Goal: Navigation & Orientation: Find specific page/section

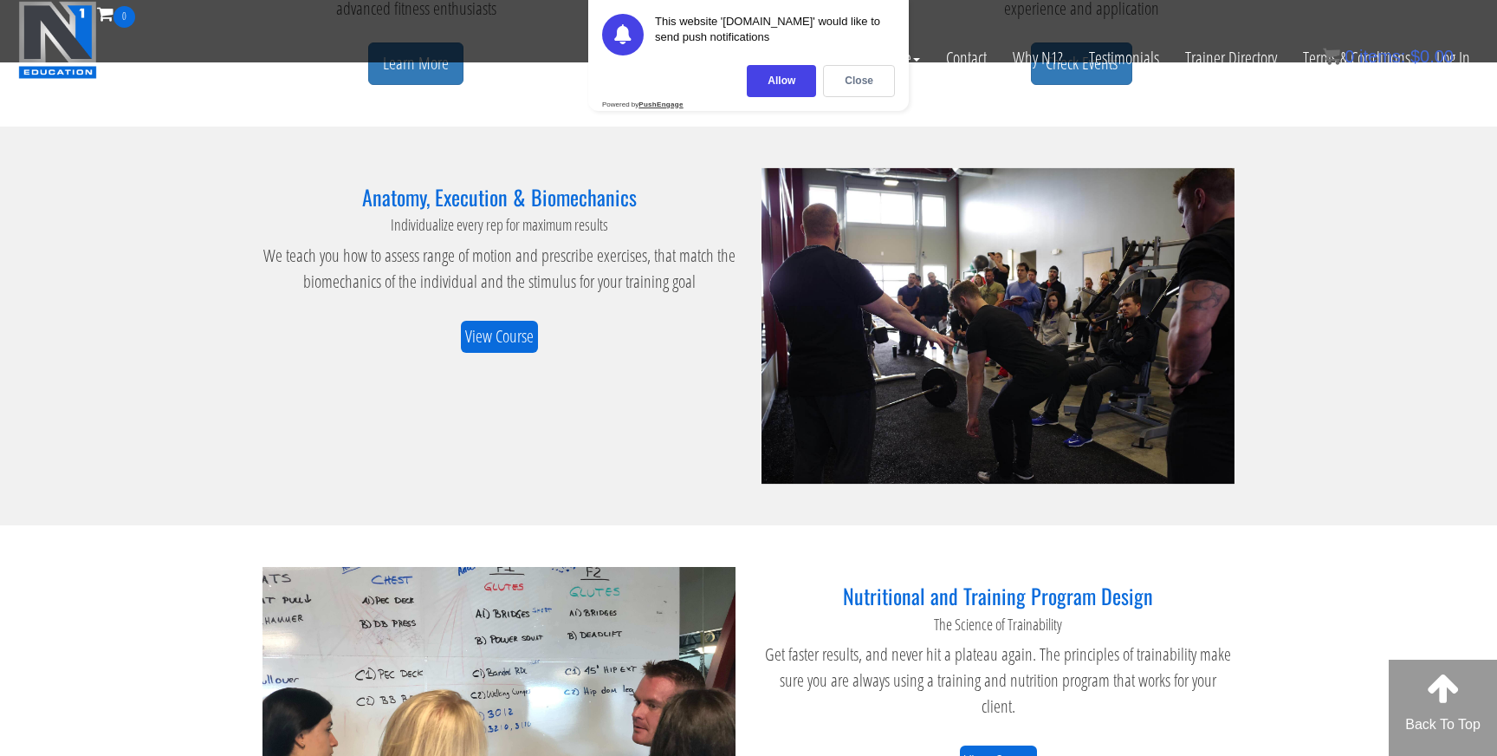
scroll to position [1094, 0]
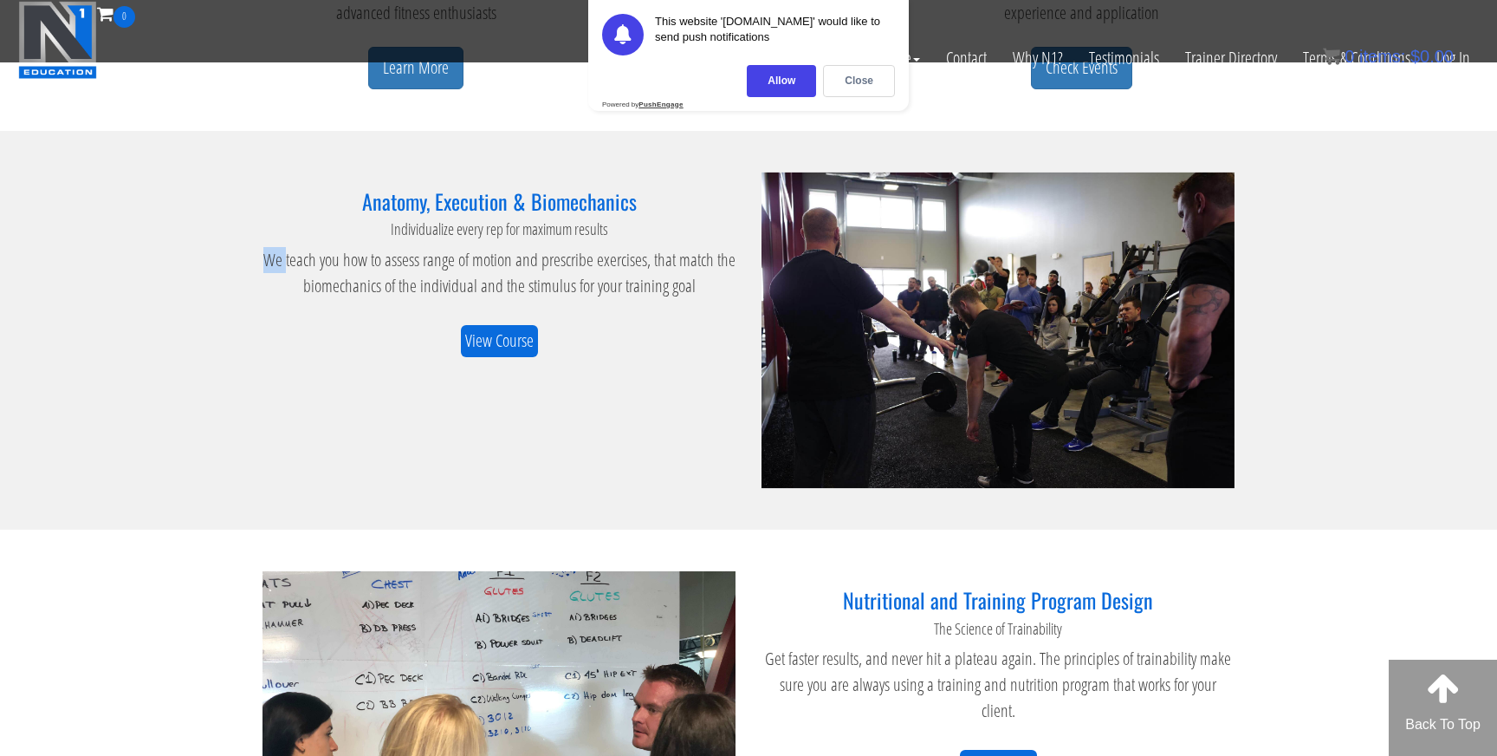
drag, startPoint x: 262, startPoint y: 264, endPoint x: 285, endPoint y: 265, distance: 23.4
click at [285, 265] on p "We teach you how to assess range of motion and prescribe exercises, that match …" at bounding box center [499, 273] width 473 height 52
click at [700, 312] on div "Anatomy, Execution & Biomechanics Individualize every rep for maximum results W…" at bounding box center [499, 273] width 473 height 167
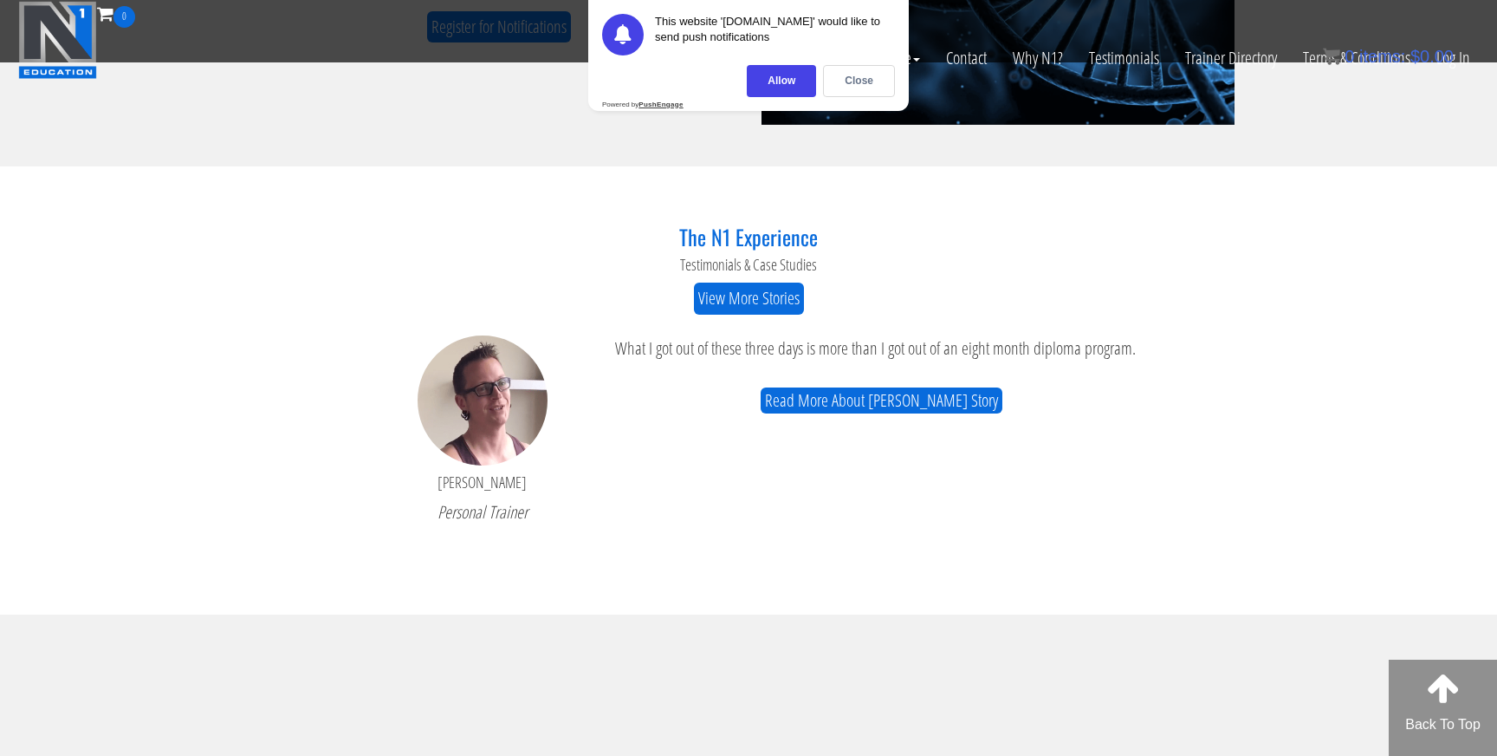
scroll to position [2354, 0]
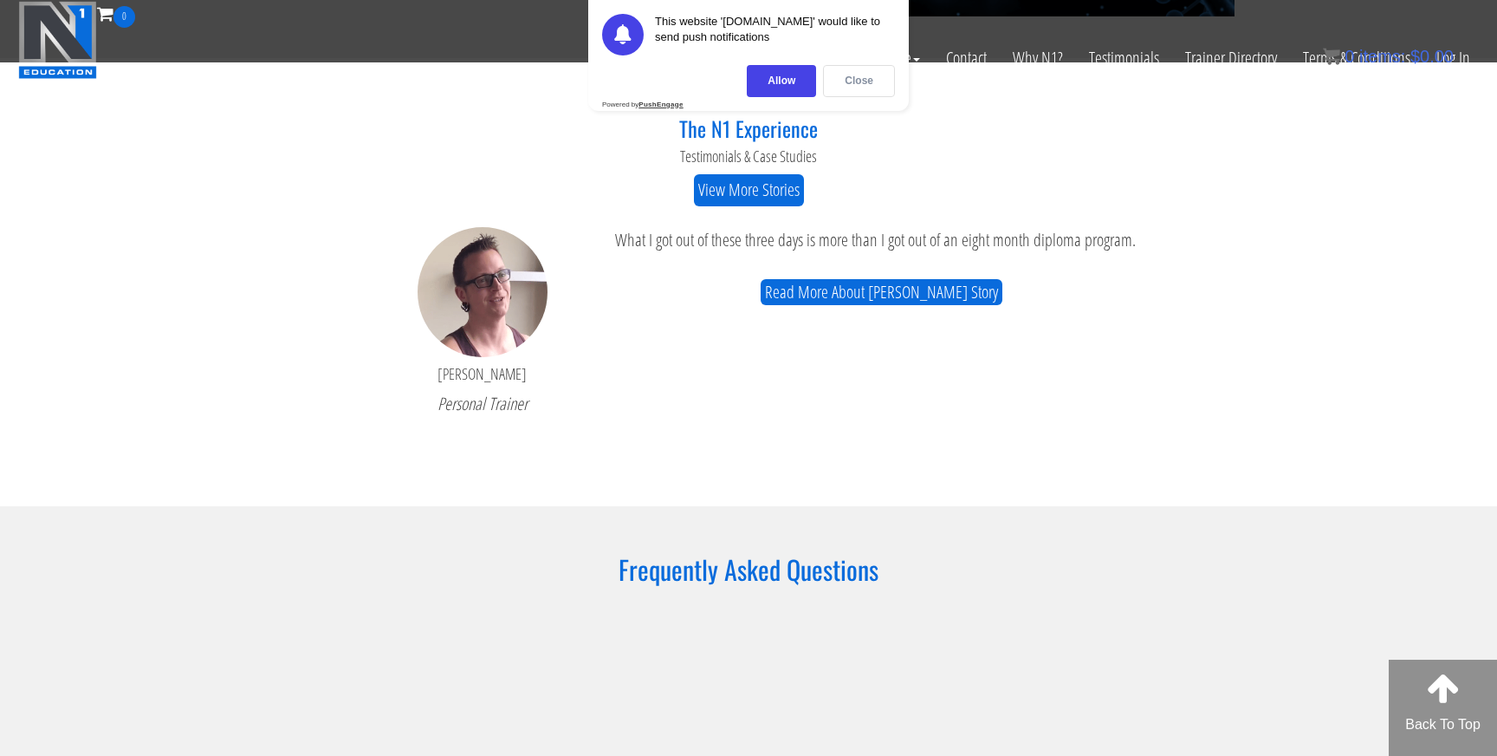
click at [869, 82] on div "Close" at bounding box center [859, 81] width 72 height 32
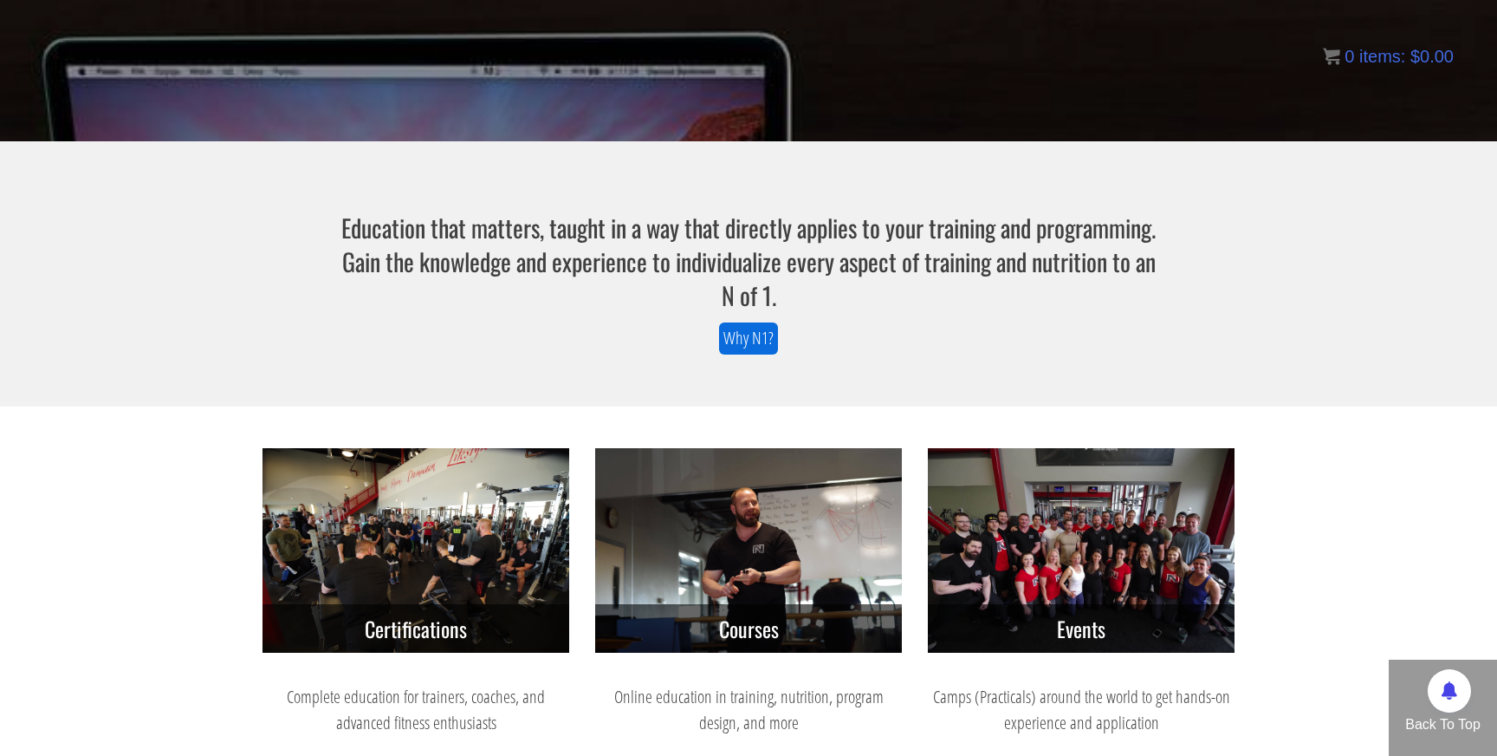
scroll to position [0, 0]
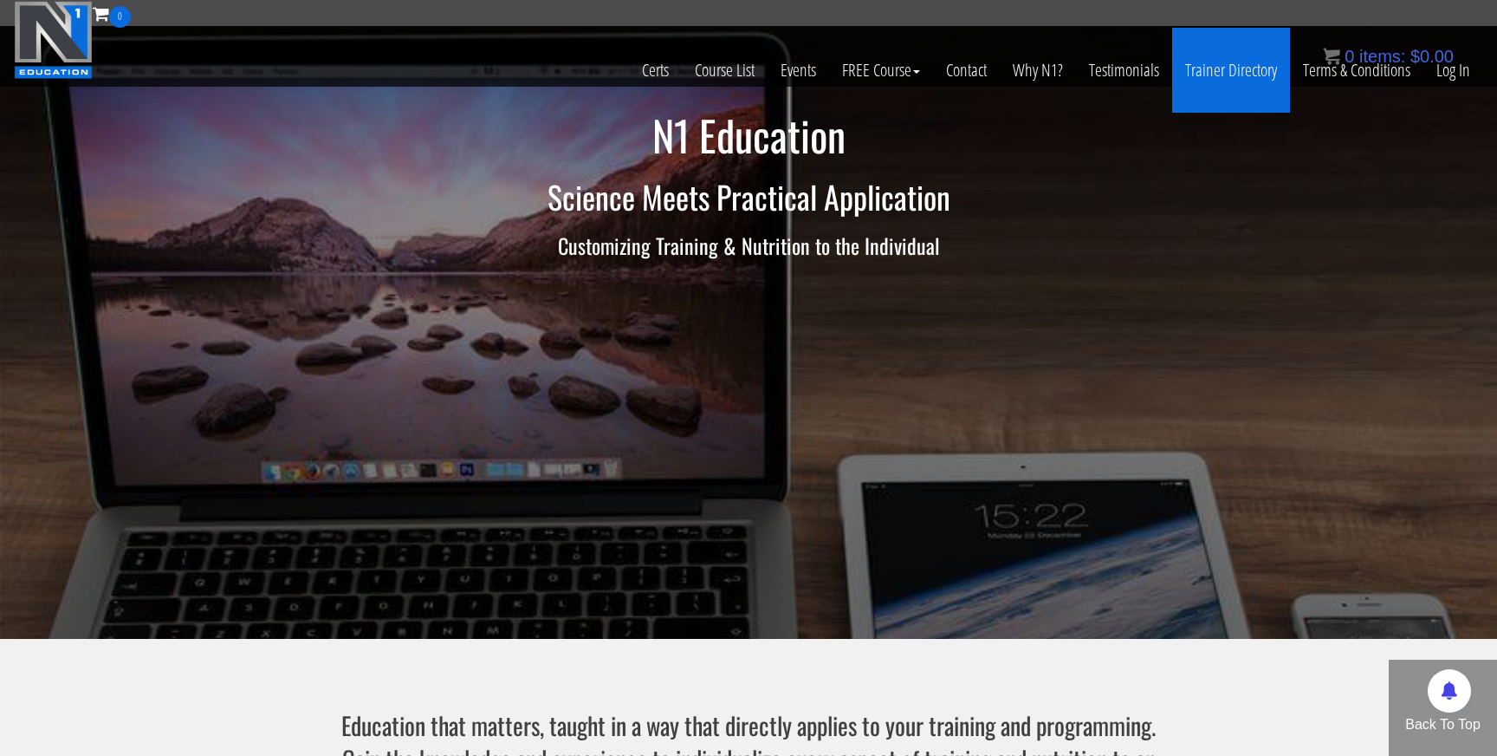
click at [1202, 102] on link "Trainer Directory" at bounding box center [1231, 70] width 118 height 85
click at [1218, 75] on link "Trainer Directory" at bounding box center [1231, 70] width 118 height 85
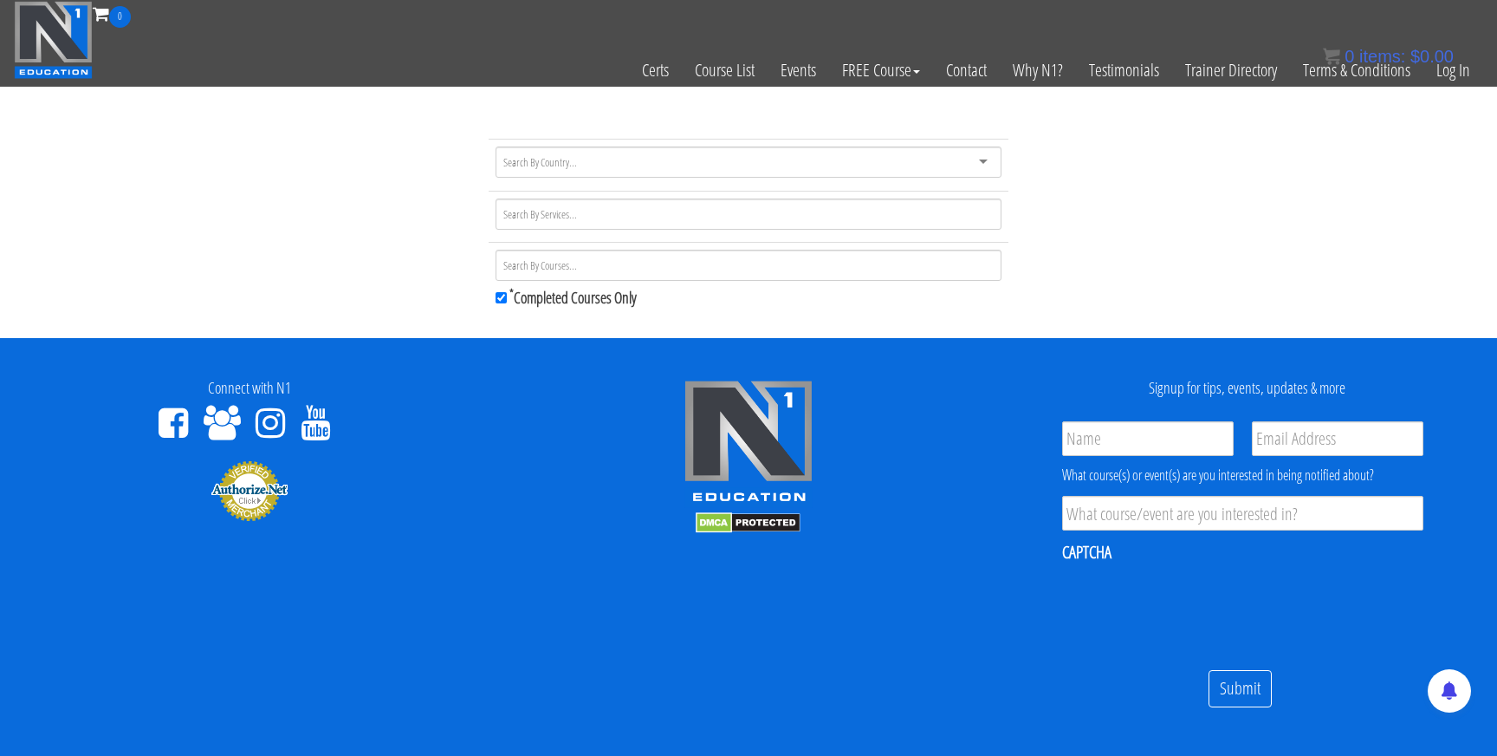
click at [267, 427] on icon at bounding box center [270, 423] width 29 height 35
click at [76, 43] on img at bounding box center [53, 40] width 79 height 78
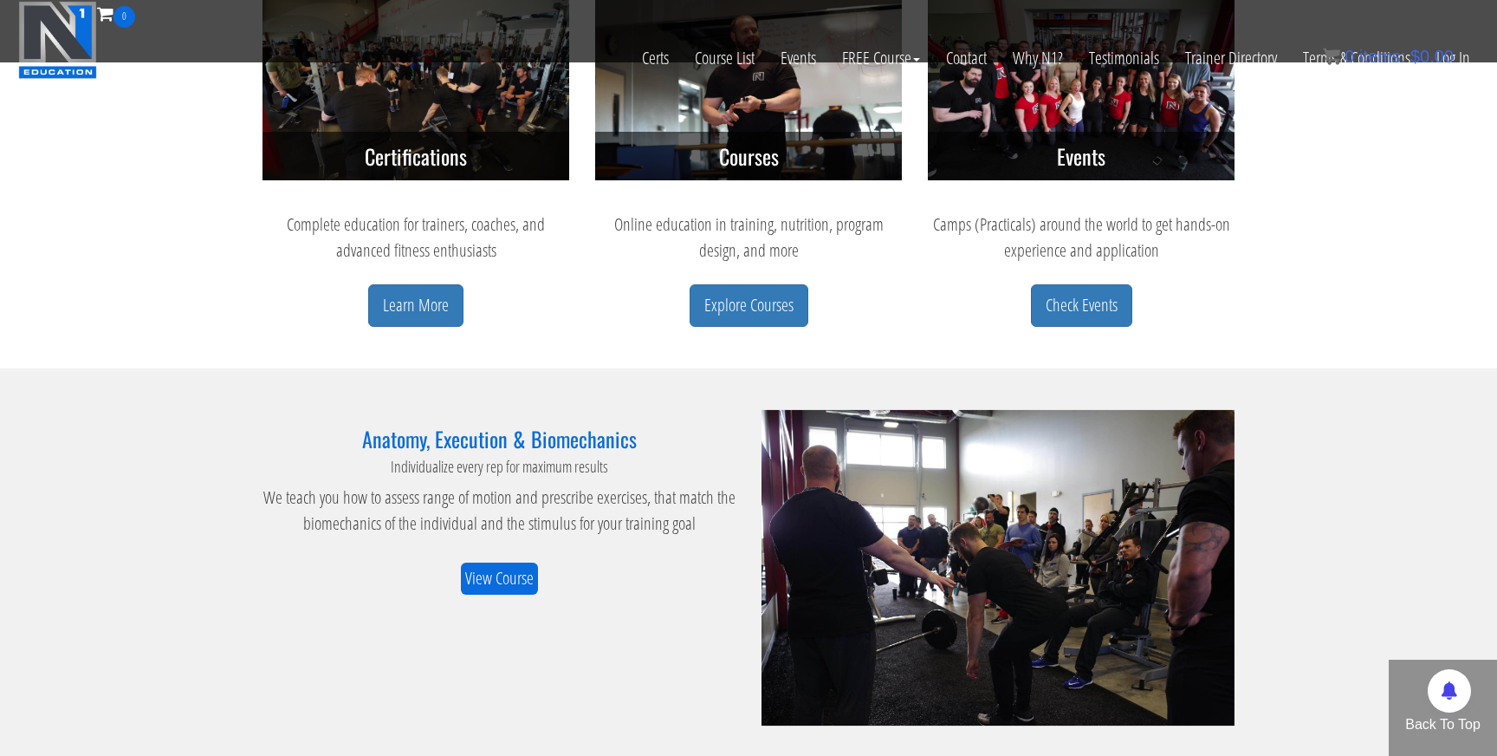
scroll to position [872, 0]
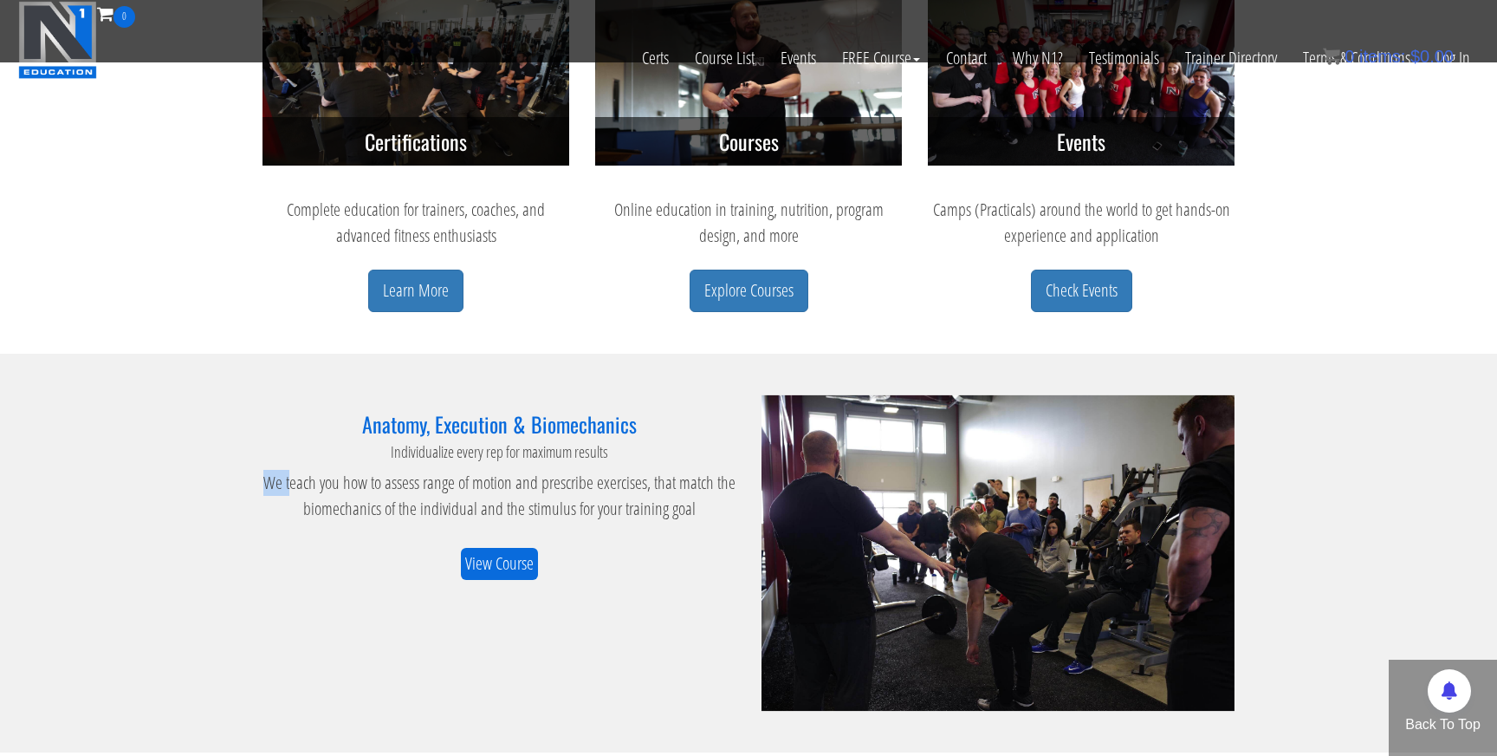
drag, startPoint x: 252, startPoint y: 482, endPoint x: 293, endPoint y: 483, distance: 40.7
click at [293, 483] on div "Anatomy, Execution & Biomechanics Individualize every rep for maximum results W…" at bounding box center [499, 487] width 499 height 185
click at [359, 512] on p "We teach you how to assess range of motion and prescribe exercises, that match …" at bounding box center [499, 496] width 473 height 52
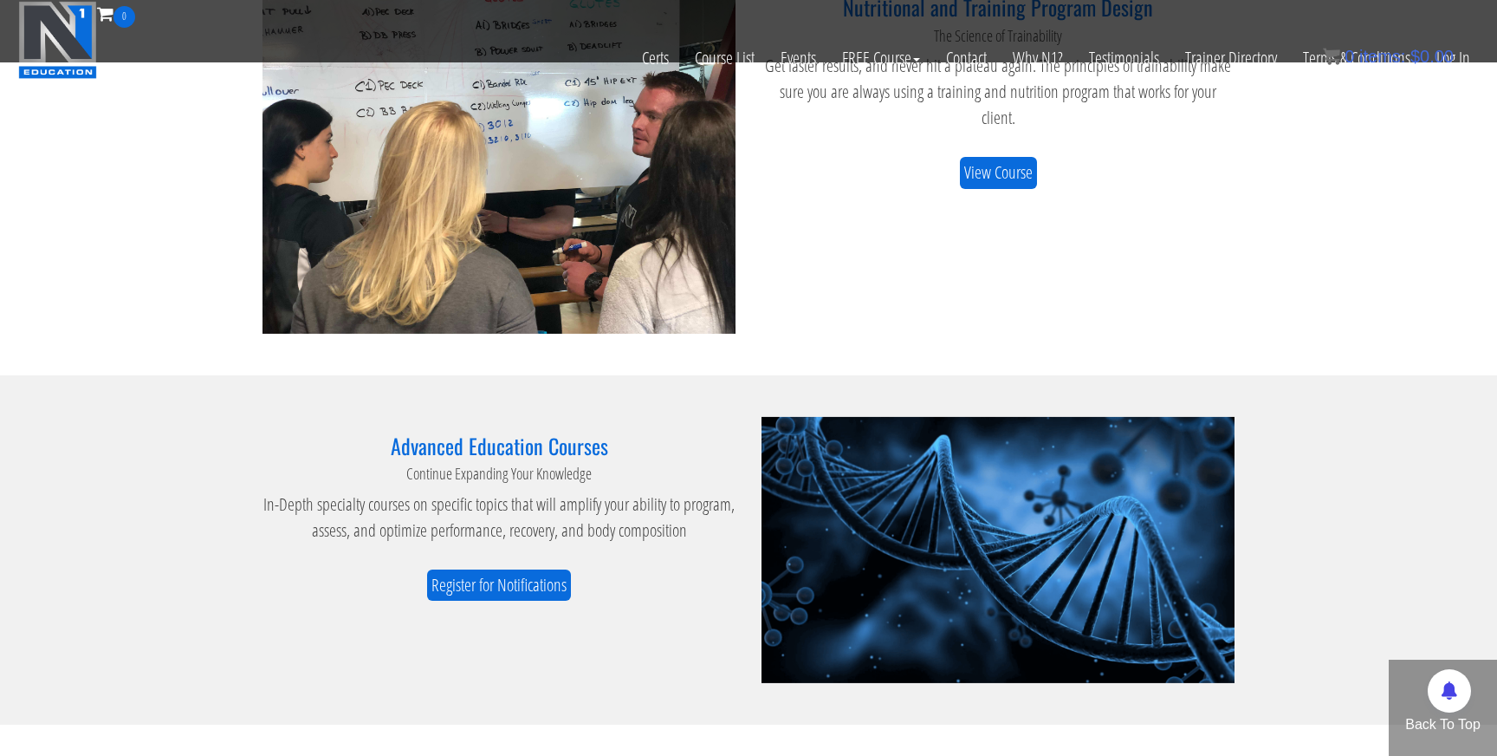
scroll to position [1737, 0]
